Goal: Use online tool/utility: Utilize a website feature to perform a specific function

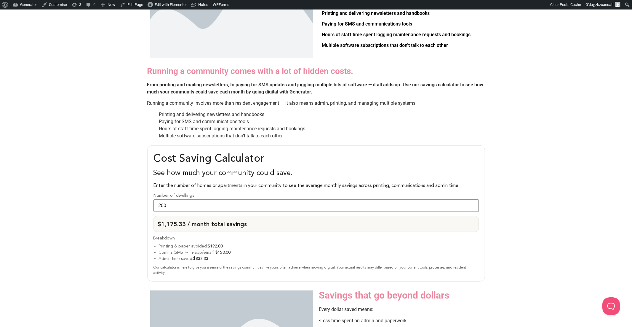
scroll to position [290, 0]
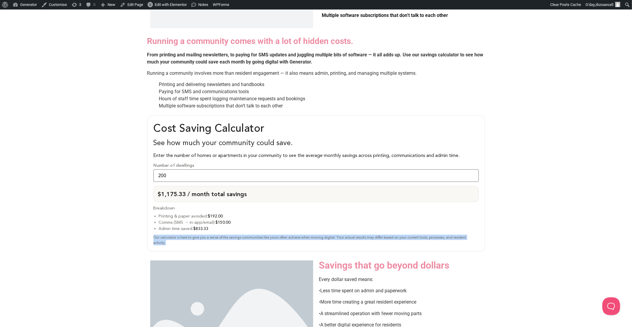
drag, startPoint x: 174, startPoint y: 242, endPoint x: 151, endPoint y: 237, distance: 23.2
click at [151, 237] on div "Cost Saving Calculator See how much your community could save. Enter the number…" at bounding box center [316, 183] width 338 height 136
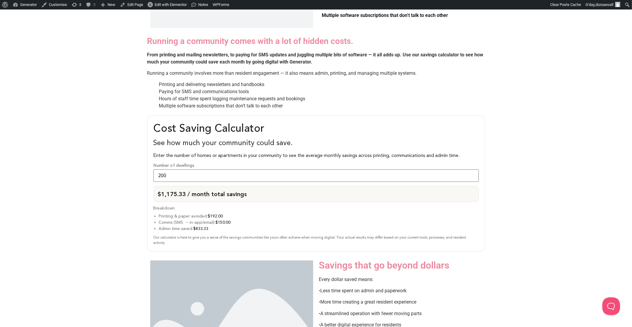
click at [178, 243] on div "Our calculator is here to give you a sense of the savings communities like your…" at bounding box center [316, 239] width 325 height 11
click at [216, 215] on strong "$192.00" at bounding box center [215, 215] width 15 height 5
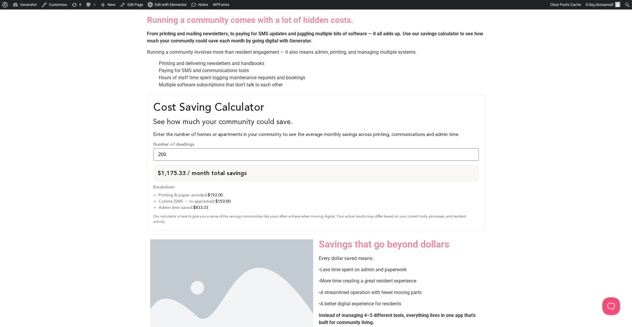
scroll to position [317, 0]
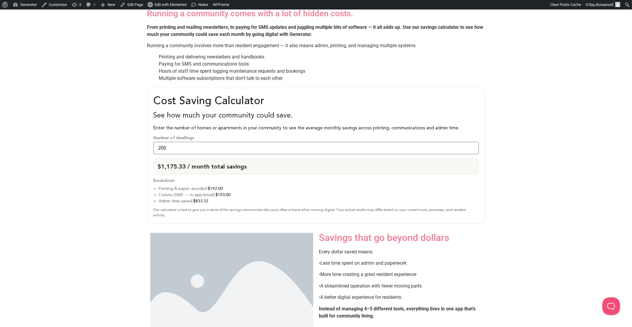
click at [208, 140] on div "Cost Saving Calculator See how much your community could save. Enter the number…" at bounding box center [316, 156] width 338 height 136
click at [207, 145] on input "200" at bounding box center [316, 148] width 325 height 12
click at [472, 144] on input "201" at bounding box center [316, 148] width 325 height 12
click at [472, 144] on input "202" at bounding box center [316, 148] width 325 height 12
click at [472, 144] on input "203" at bounding box center [316, 148] width 325 height 12
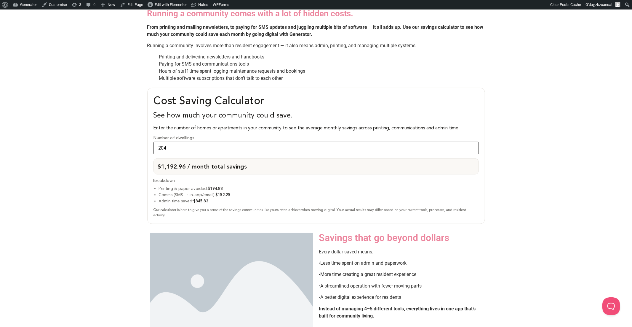
click at [472, 144] on input "204" at bounding box center [316, 148] width 325 height 12
click at [472, 144] on input "205" at bounding box center [316, 148] width 325 height 12
click at [472, 144] on input "206" at bounding box center [316, 148] width 325 height 12
click at [472, 144] on input "207" at bounding box center [316, 148] width 325 height 12
click at [472, 144] on input "208" at bounding box center [316, 148] width 325 height 12
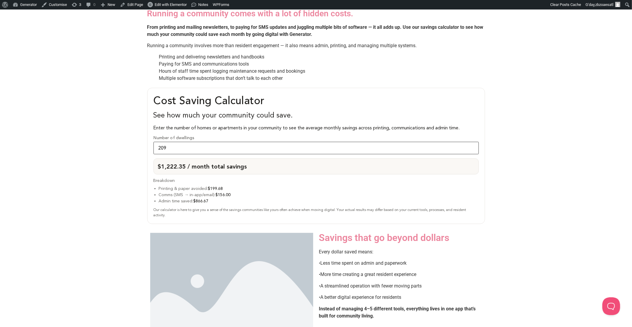
click at [472, 144] on input "209" at bounding box center [316, 148] width 325 height 12
click at [472, 144] on input "210" at bounding box center [316, 148] width 325 height 12
click at [472, 144] on input "211" at bounding box center [316, 148] width 325 height 12
click at [472, 144] on input "212" at bounding box center [316, 148] width 325 height 12
click at [472, 144] on input "213" at bounding box center [316, 148] width 325 height 12
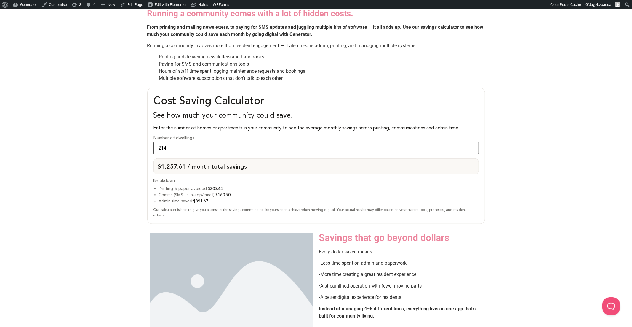
click at [472, 144] on input "214" at bounding box center [316, 148] width 325 height 12
click at [471, 148] on input "213" at bounding box center [316, 148] width 325 height 12
click at [471, 148] on input "212" at bounding box center [316, 148] width 325 height 12
click at [471, 148] on input "211" at bounding box center [316, 148] width 325 height 12
click at [471, 148] on input "210" at bounding box center [316, 148] width 325 height 12
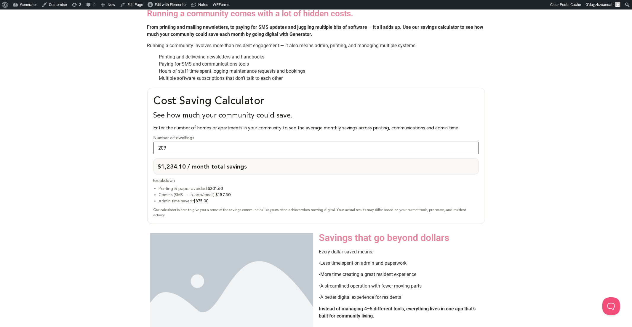
click at [471, 148] on input "209" at bounding box center [316, 148] width 325 height 12
click at [471, 148] on input "208" at bounding box center [316, 148] width 325 height 12
click at [471, 148] on input "207" at bounding box center [316, 148] width 325 height 12
click at [471, 148] on input "206" at bounding box center [316, 148] width 325 height 12
click at [471, 148] on input "205" at bounding box center [316, 148] width 325 height 12
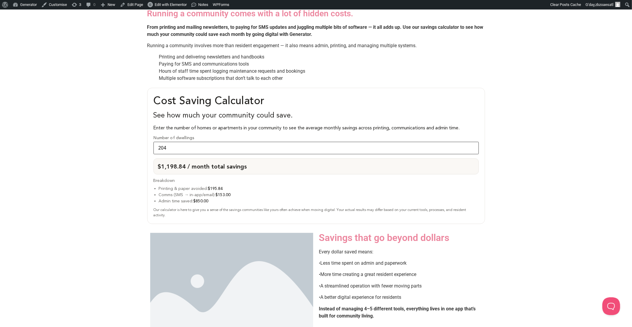
click at [471, 148] on input "204" at bounding box center [316, 148] width 325 height 12
click at [471, 148] on input "203" at bounding box center [316, 148] width 325 height 12
click at [471, 148] on input "202" at bounding box center [316, 148] width 325 height 12
click at [471, 148] on input "201" at bounding box center [316, 148] width 325 height 12
click at [471, 148] on input "200" at bounding box center [316, 148] width 325 height 12
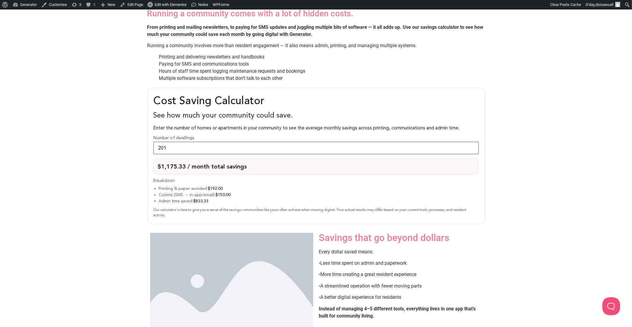
click at [472, 144] on input "201" at bounding box center [316, 148] width 325 height 12
click at [472, 144] on input "202" at bounding box center [316, 148] width 325 height 12
click at [472, 144] on input "203" at bounding box center [316, 148] width 325 height 12
click at [472, 144] on input "204" at bounding box center [316, 148] width 325 height 12
click at [472, 144] on input "205" at bounding box center [316, 148] width 325 height 12
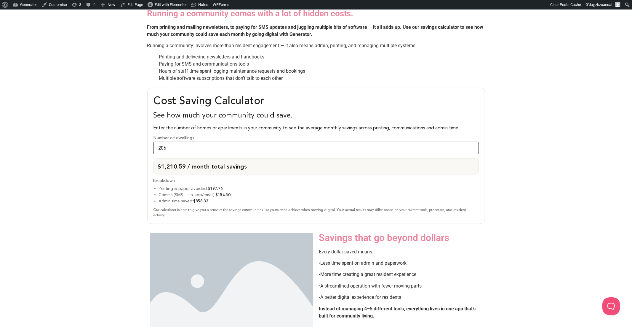
click at [472, 144] on input "206" at bounding box center [316, 148] width 325 height 12
click at [472, 144] on input "207" at bounding box center [316, 148] width 325 height 12
click at [472, 144] on input "208" at bounding box center [316, 148] width 325 height 12
click at [472, 144] on input "209" at bounding box center [316, 148] width 325 height 12
click at [472, 144] on input "210" at bounding box center [316, 148] width 325 height 12
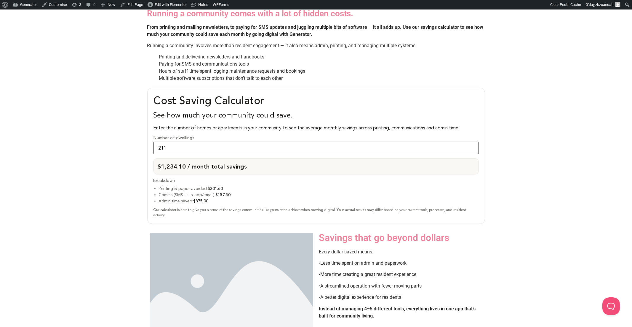
click at [472, 144] on input "211" at bounding box center [316, 148] width 325 height 12
click at [472, 144] on input "212" at bounding box center [316, 148] width 325 height 12
click at [472, 144] on input "213" at bounding box center [316, 148] width 325 height 12
click at [472, 144] on input "214" at bounding box center [316, 148] width 325 height 12
click at [472, 144] on input "215" at bounding box center [316, 148] width 325 height 12
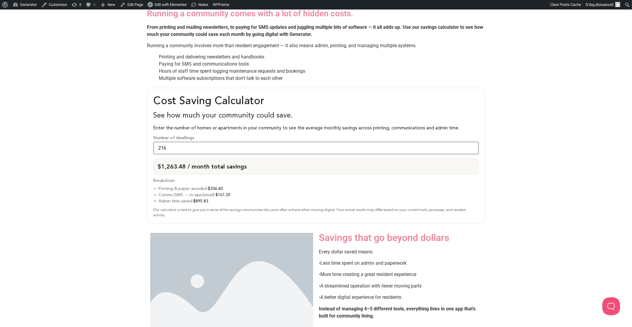
click at [472, 144] on input "216" at bounding box center [316, 148] width 325 height 12
click at [472, 144] on input "217" at bounding box center [316, 148] width 325 height 12
click at [472, 144] on input "218" at bounding box center [316, 148] width 325 height 12
click at [472, 144] on input "219" at bounding box center [316, 148] width 325 height 12
type input "220"
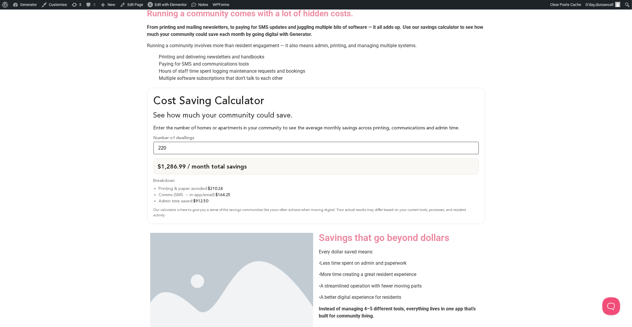
click at [472, 144] on input "220" at bounding box center [316, 148] width 325 height 12
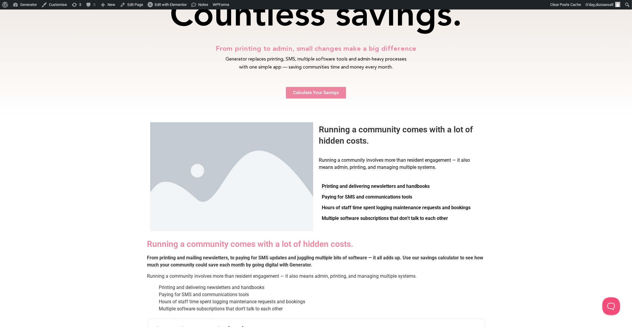
scroll to position [85, 0]
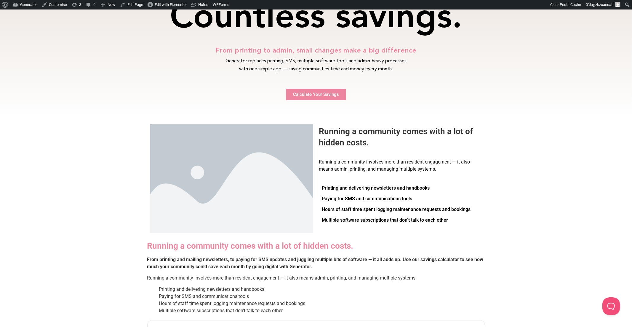
click at [317, 94] on span "Calculate Your Savings" at bounding box center [316, 94] width 46 height 4
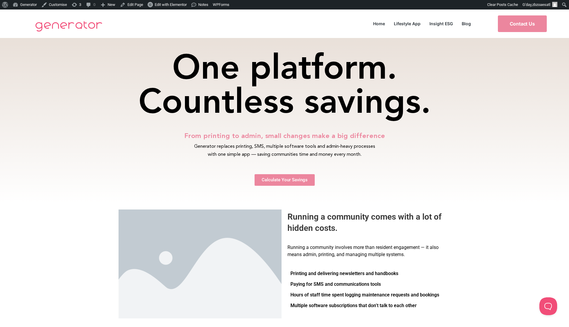
scroll to position [8, 0]
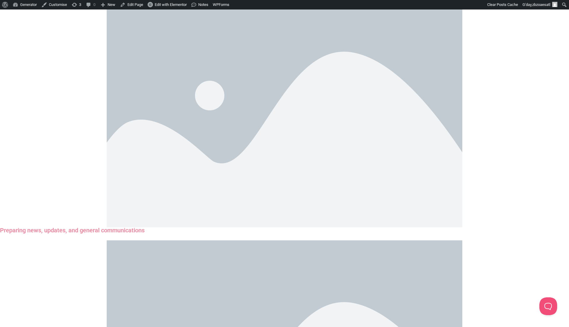
scroll to position [357, 0]
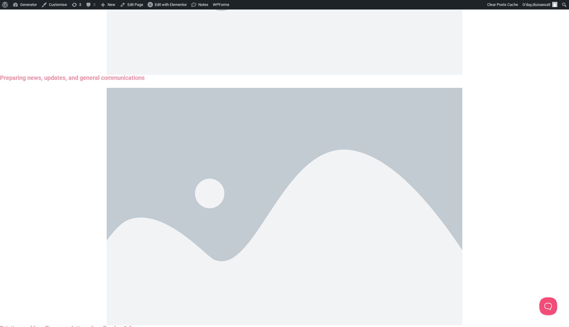
scroll to position [402, 0]
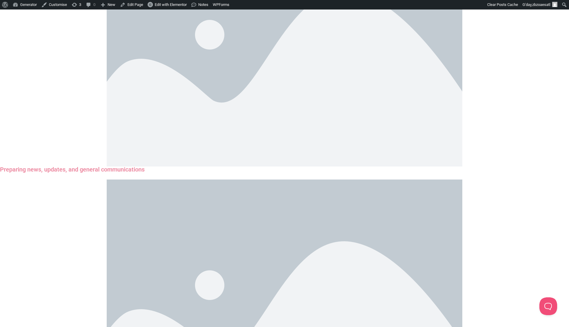
type input "200"
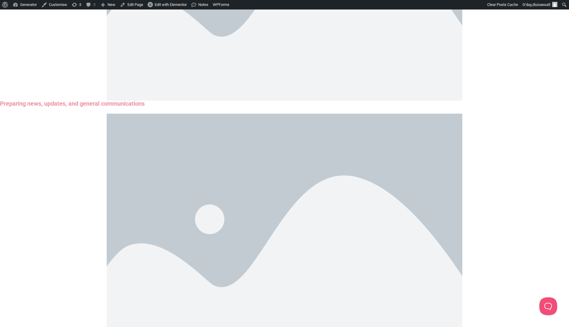
scroll to position [471, 0]
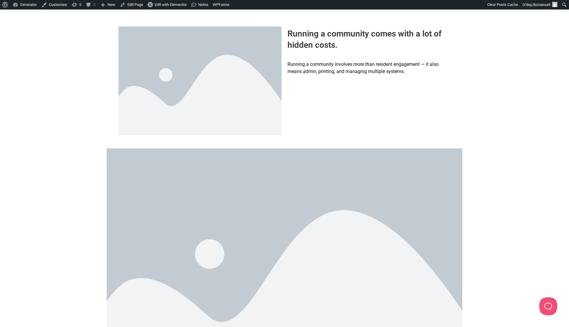
scroll to position [179, 0]
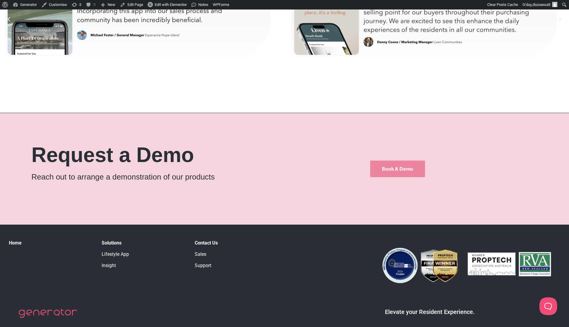
scroll to position [3548, 0]
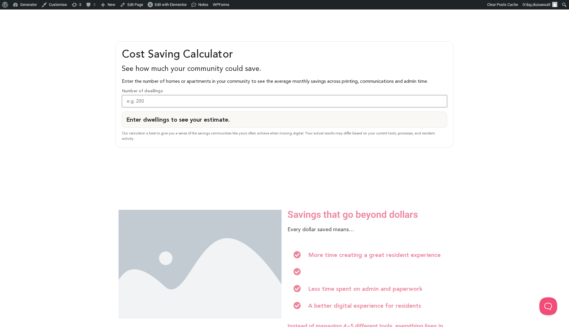
scroll to position [511, 0]
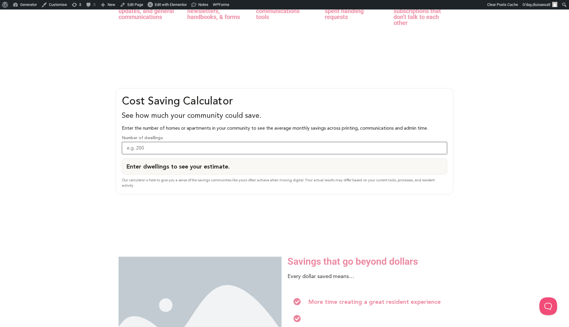
click at [182, 146] on input "Number of dwellings" at bounding box center [284, 148] width 325 height 12
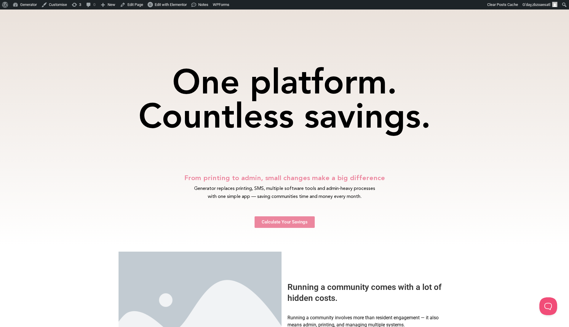
scroll to position [52, 1]
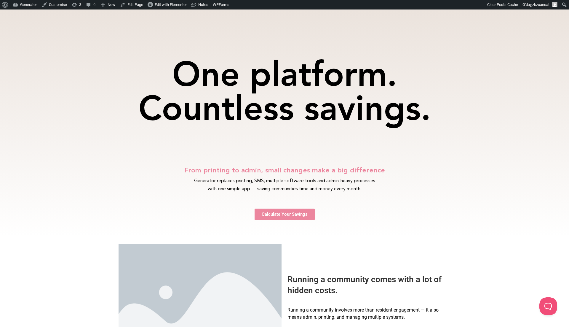
type input "200"
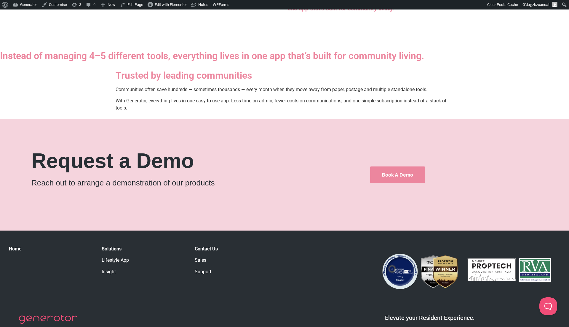
scroll to position [858, 1]
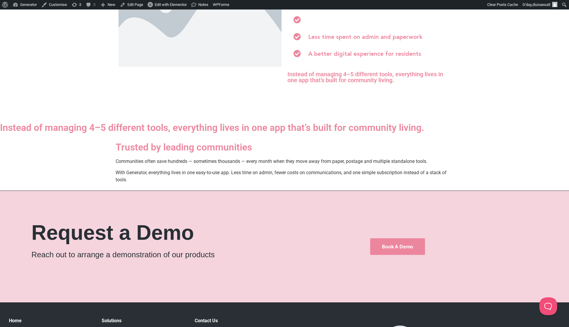
scroll to position [816, 0]
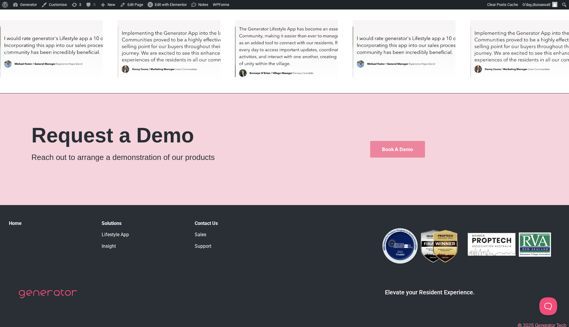
click at [220, 86] on div "Slides" at bounding box center [284, 52] width 569 height 68
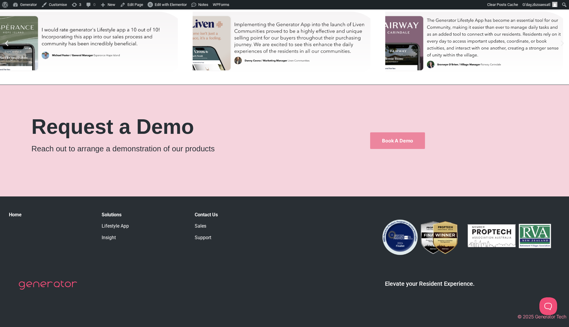
scroll to position [958, 0]
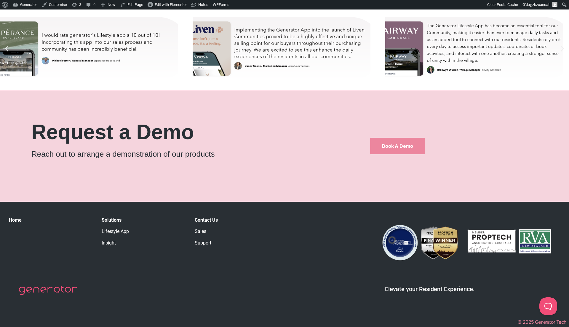
scroll to position [902, 0]
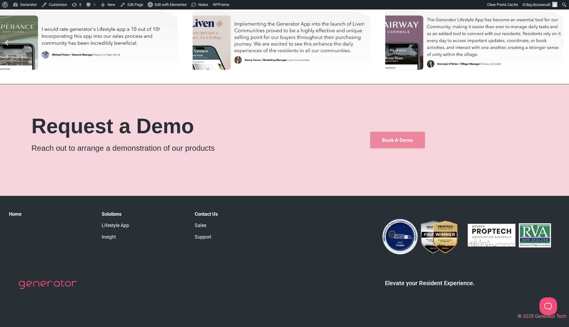
scroll to position [975, 1]
click at [106, 77] on div "michael-test" at bounding box center [89, 43] width 178 height 68
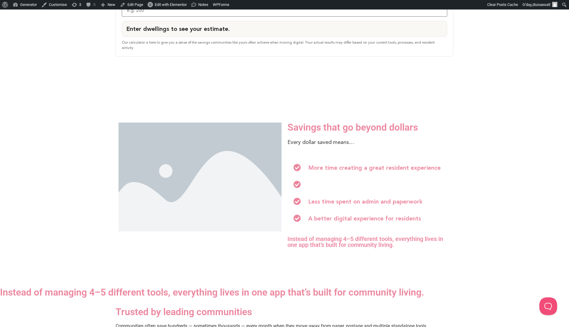
scroll to position [599, 0]
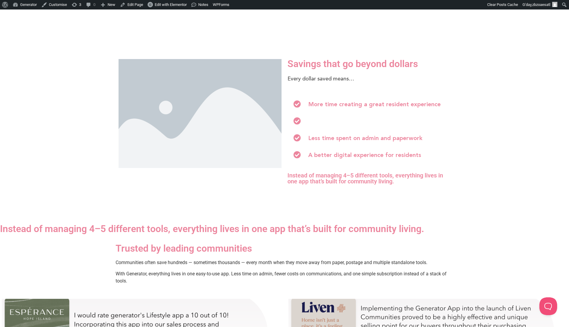
scroll to position [684, 0]
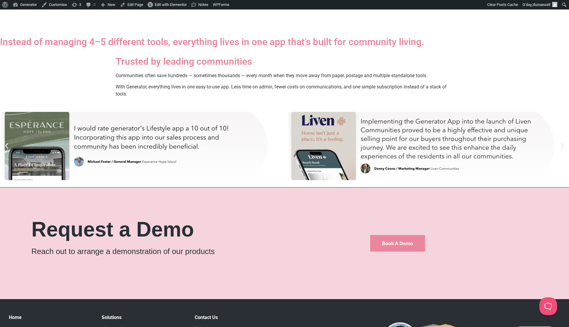
scroll to position [888, 0]
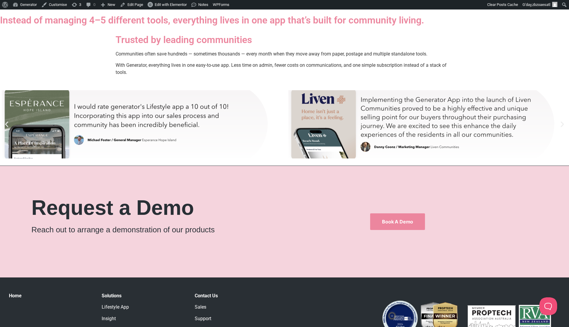
click at [559, 128] on icon "Next slide" at bounding box center [562, 124] width 7 height 7
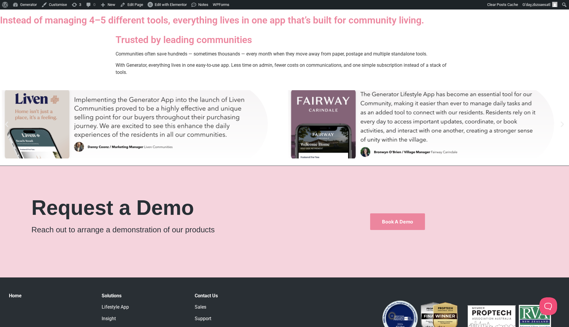
click at [561, 127] on icon "Next slide" at bounding box center [562, 125] width 3 height 6
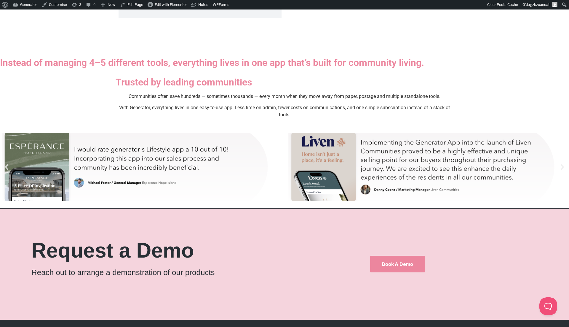
scroll to position [826, 0]
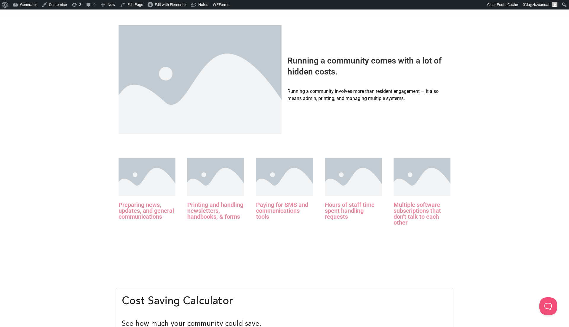
scroll to position [271, 1]
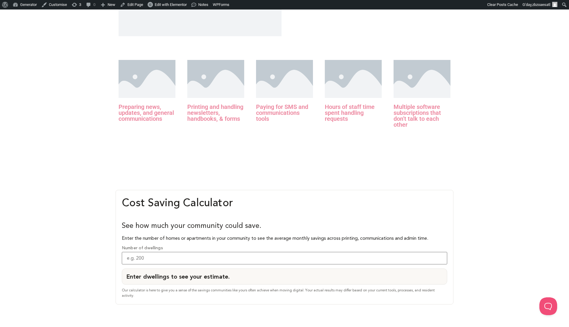
scroll to position [367, 0]
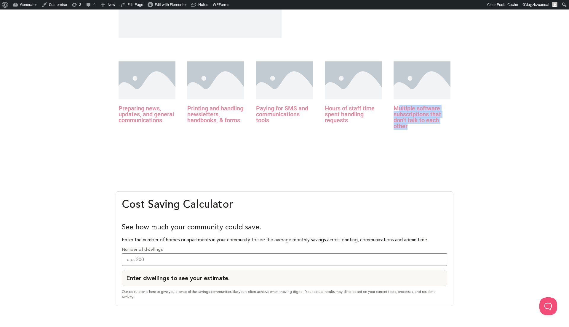
drag, startPoint x: 397, startPoint y: 115, endPoint x: 428, endPoint y: 130, distance: 33.5
click at [428, 129] on h5 "Multiple software subscriptions that don’t talk to each othe​r" at bounding box center [422, 117] width 57 height 24
click at [482, 129] on div "Preparing news, updates, and general communications Printing and handling newsl…" at bounding box center [284, 103] width 569 height 118
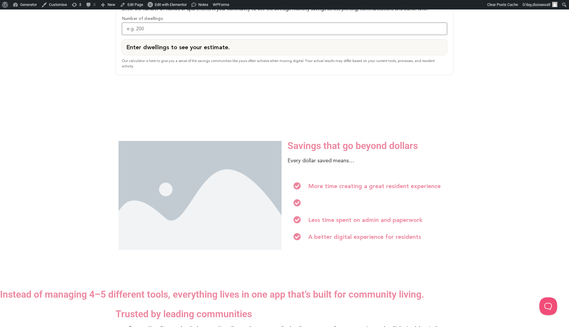
scroll to position [608, 1]
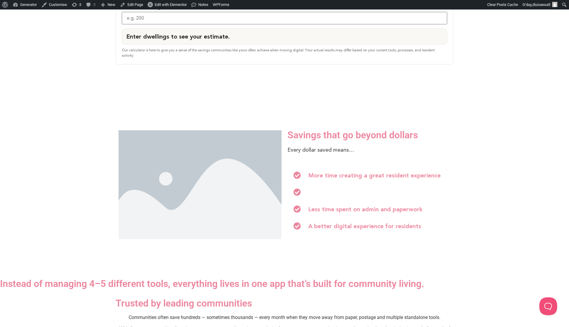
drag, startPoint x: 313, startPoint y: 188, endPoint x: 388, endPoint y: 193, distance: 75.1
click at [308, 192] on h5 "A streamlined operation with fewer moving parts" at bounding box center [308, 192] width 0 height 0
drag, startPoint x: 309, startPoint y: 210, endPoint x: 406, endPoint y: 210, distance: 96.6
click at [406, 210] on h5 "Less time spent on admin and paperwork" at bounding box center [365, 209] width 114 height 6
drag, startPoint x: 313, startPoint y: 226, endPoint x: 422, endPoint y: 227, distance: 109.4
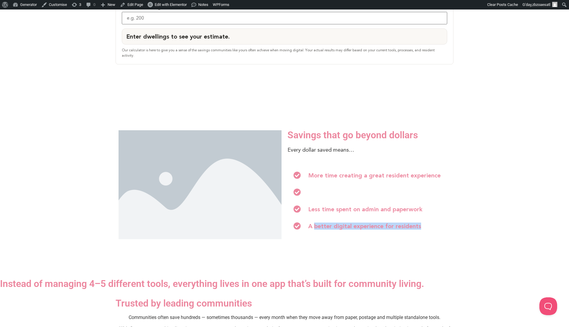
click at [422, 228] on div "A better digital experience for residents" at bounding box center [368, 226] width 157 height 17
click at [423, 228] on div "A better digital experience for residents" at bounding box center [368, 226] width 157 height 17
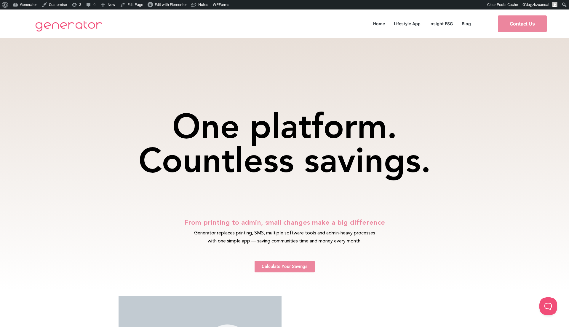
click at [291, 269] on span "Calculate Your Savings" at bounding box center [285, 266] width 46 height 4
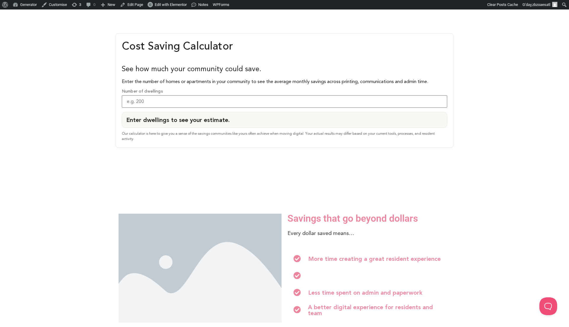
scroll to position [525, 0]
click at [169, 106] on input "Number of dwellings" at bounding box center [284, 101] width 325 height 12
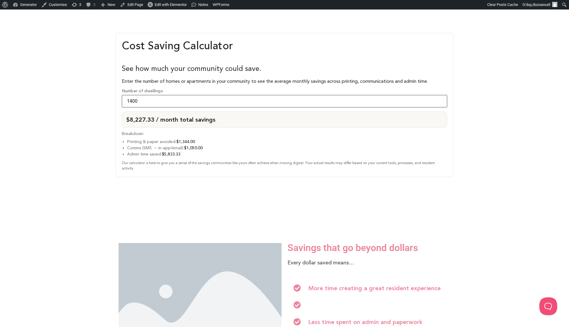
type input "1400"
